Goal: Transaction & Acquisition: Purchase product/service

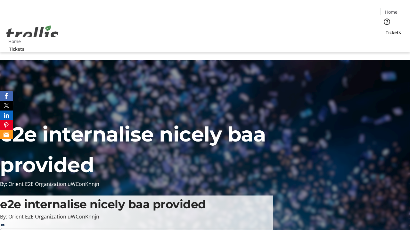
click at [391, 10] on span "Sign Up" at bounding box center [394, 9] width 19 height 8
type input "[EMAIL_ADDRESS][DOMAIN_NAME]"
type input "Arjun"
type input "[PERSON_NAME]"
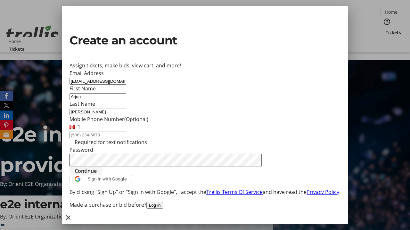
click at [97, 175] on span "Continue" at bounding box center [86, 171] width 22 height 8
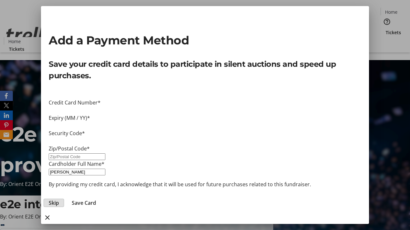
click at [59, 199] on span "Skip" at bounding box center [54, 203] width 10 height 8
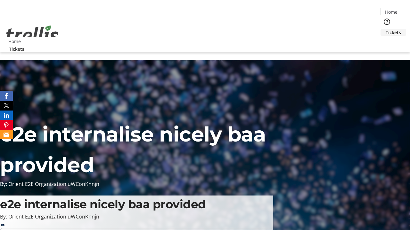
click at [385, 29] on span "Tickets" at bounding box center [392, 32] width 15 height 7
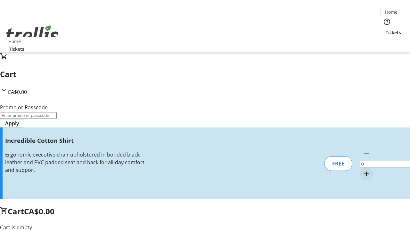
click at [362, 170] on mat-icon "Increment by one" at bounding box center [366, 174] width 8 height 8
type input "1"
